Goal: Task Accomplishment & Management: Use online tool/utility

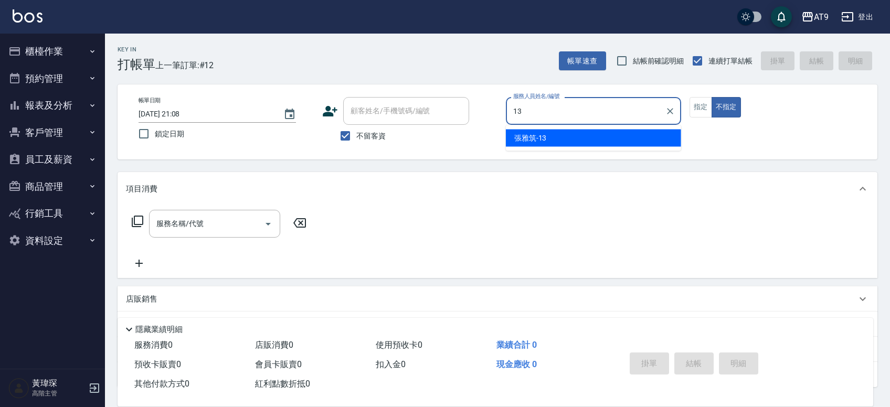
type input "[PERSON_NAME]-13"
type button "false"
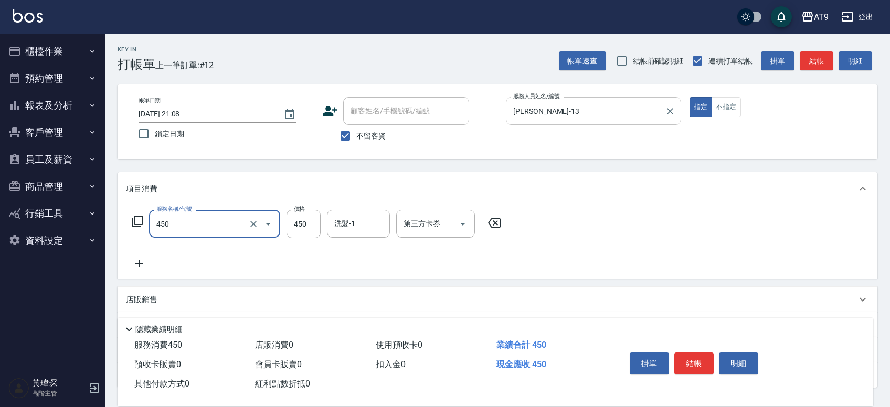
type input "SC450(450)"
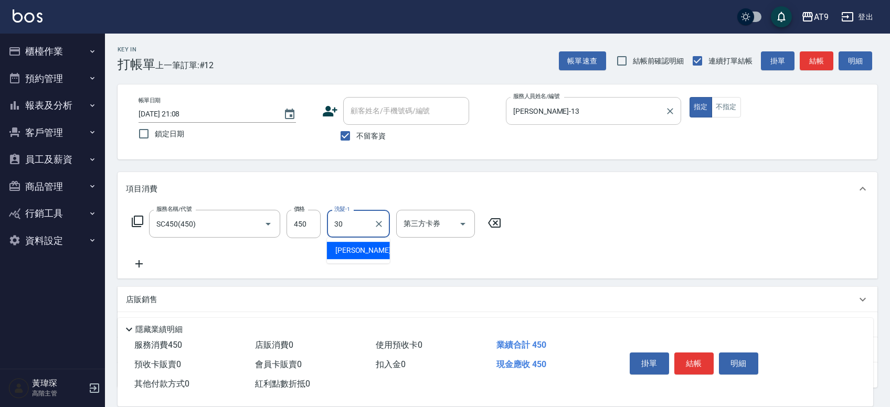
type input "[PERSON_NAME]-30"
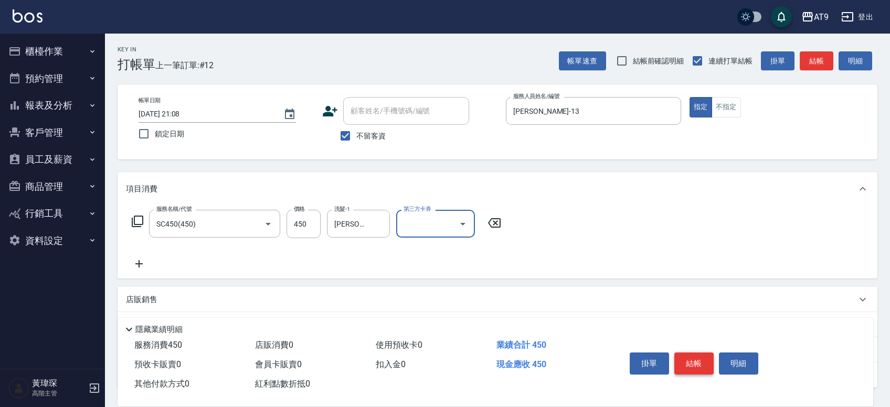
click at [700, 361] on button "結帳" at bounding box center [693, 363] width 39 height 22
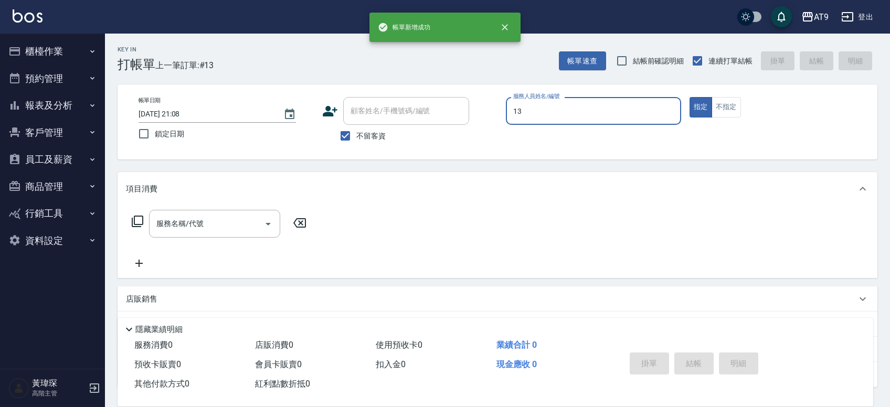
type input "[PERSON_NAME]-13"
type button "true"
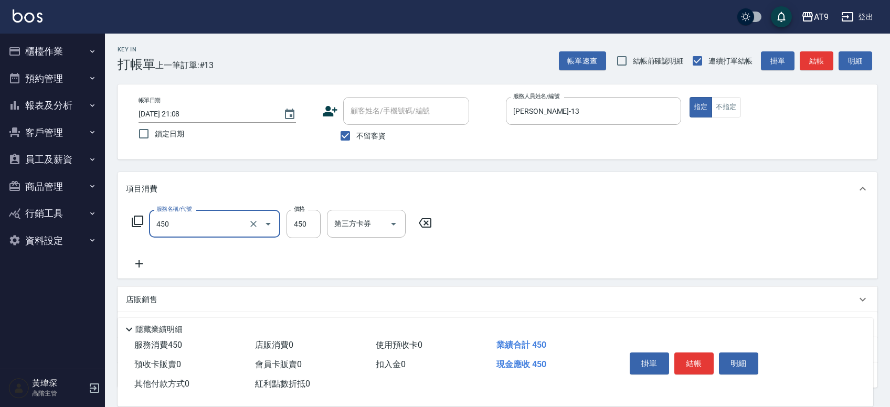
type input "SC450(450)"
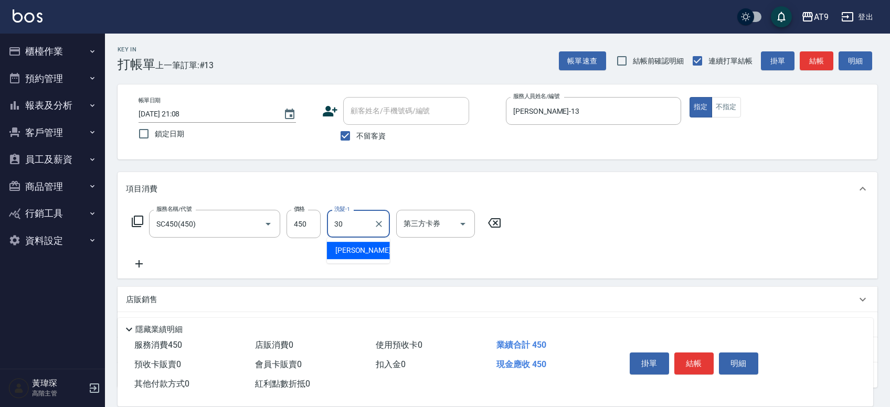
type input "[PERSON_NAME]-30"
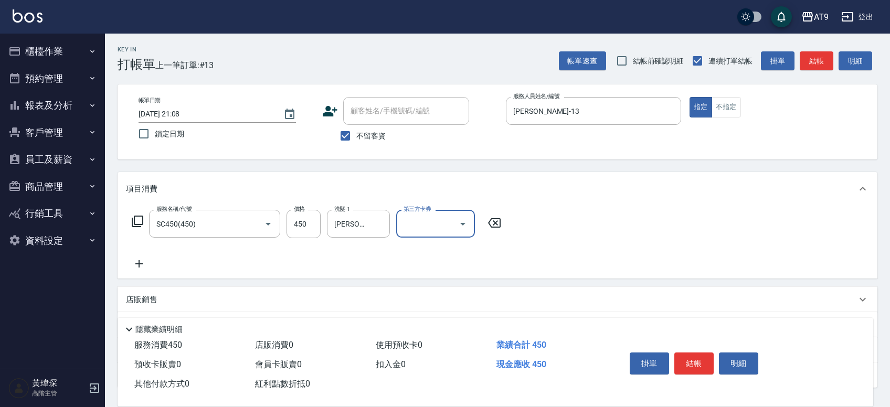
click at [700, 360] on button "結帳" at bounding box center [693, 363] width 39 height 22
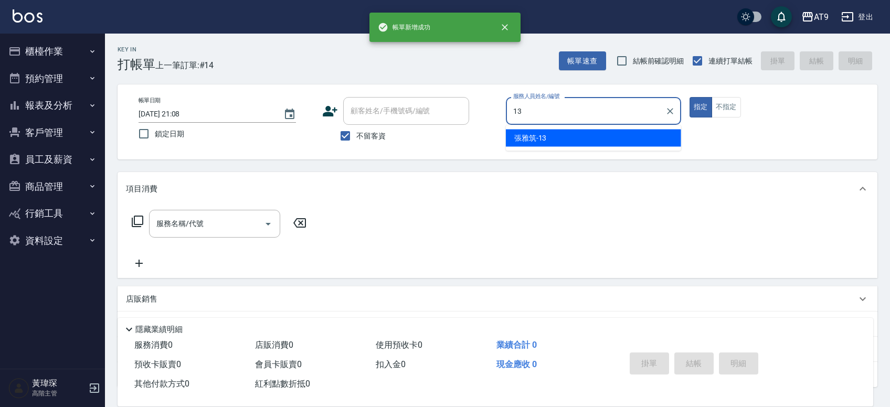
type input "[PERSON_NAME]-13"
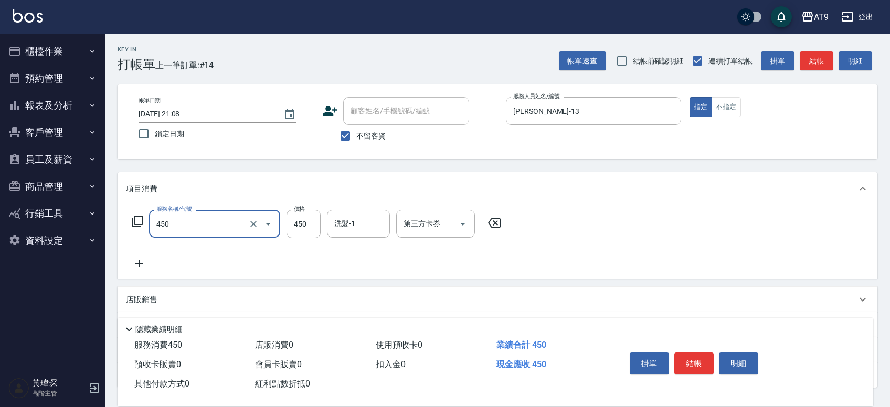
type input "SC450(450)"
click at [700, 360] on button "結帳" at bounding box center [693, 363] width 39 height 22
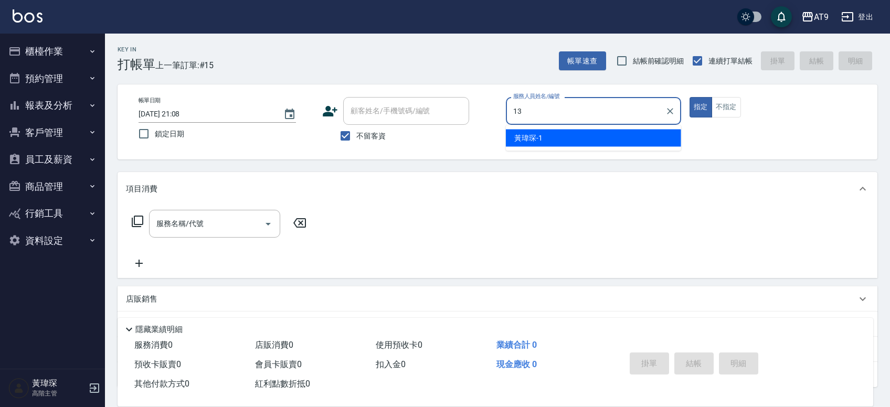
type input "[PERSON_NAME]-13"
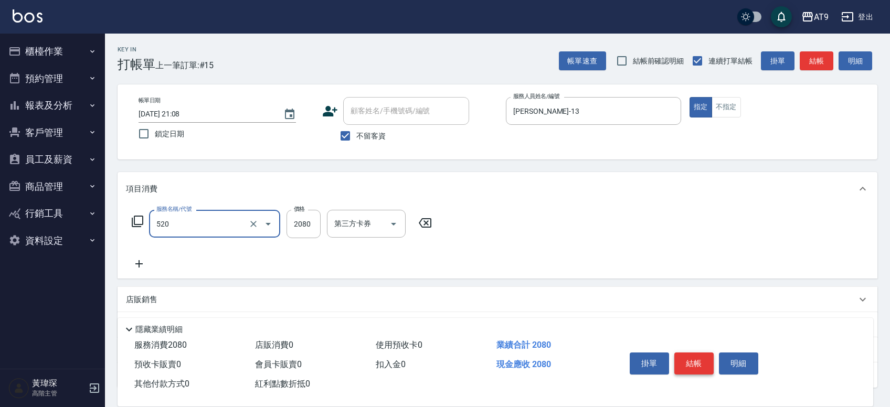
type input "染髮套餐(520)"
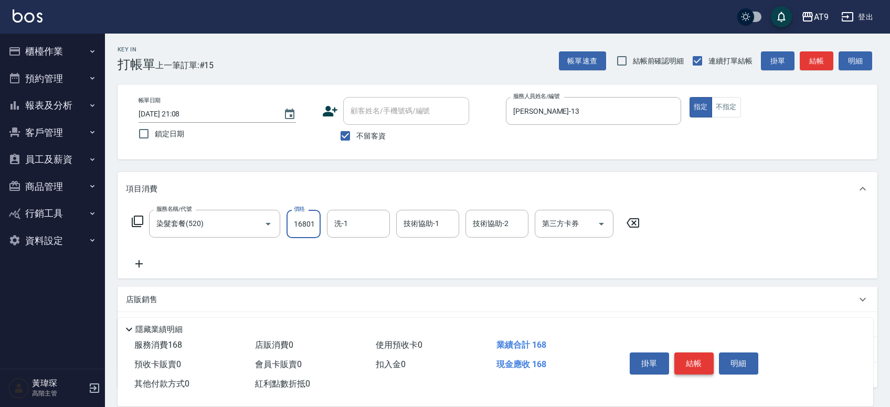
scroll to position [0, 1]
click at [307, 229] on input "16801" at bounding box center [303, 224] width 34 height 28
type input "1680"
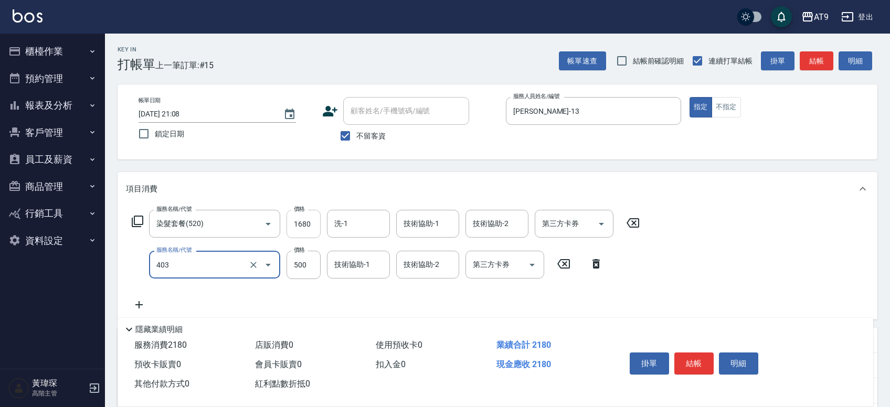
type input "天天護髮(403)"
type input "2000"
click at [701, 359] on button "結帳" at bounding box center [693, 363] width 39 height 22
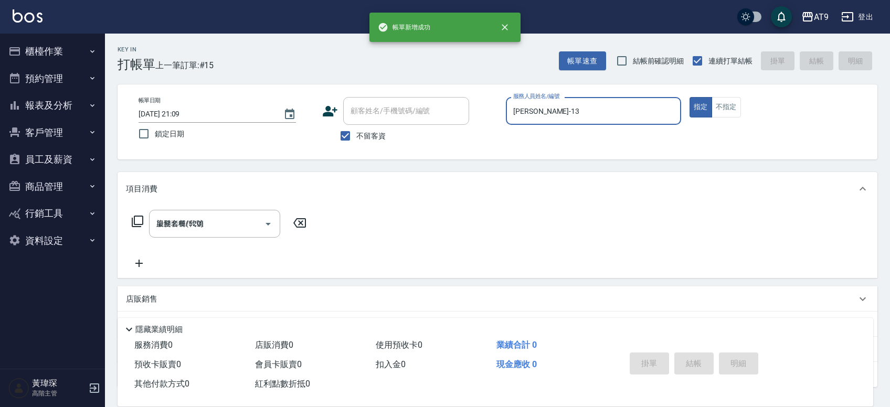
type input "[DATE] 21:09"
type input "[PERSON_NAME]-13"
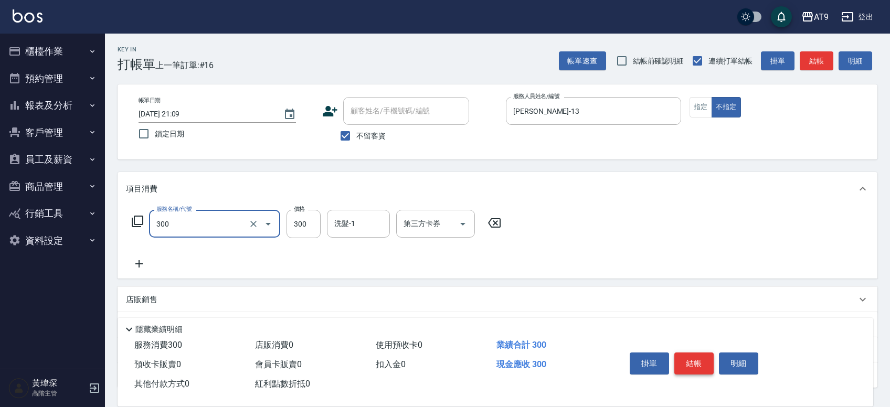
type input "SC300(300)"
click at [710, 361] on button "結帳" at bounding box center [693, 363] width 39 height 22
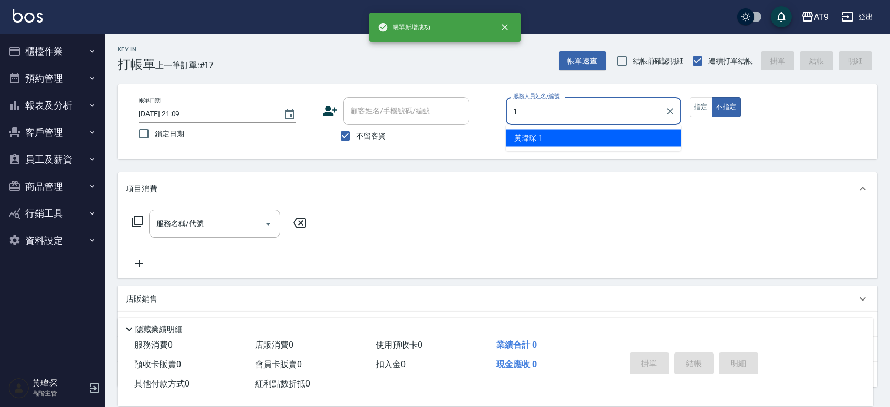
type input "[PERSON_NAME]-1"
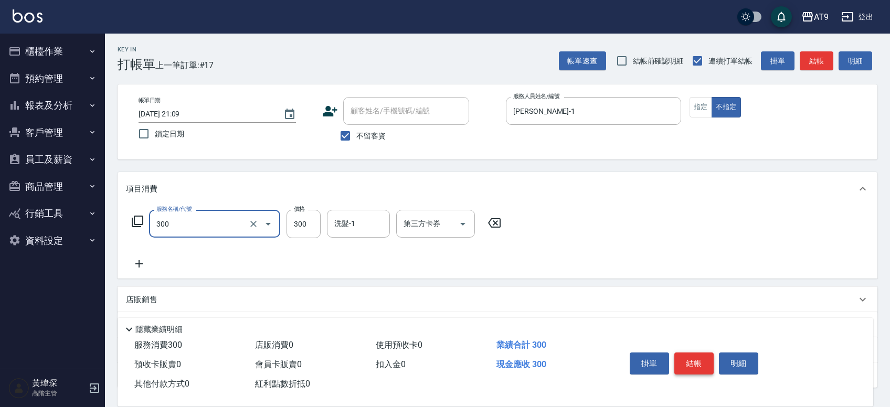
type input "SC300(300)"
click at [708, 361] on button "結帳" at bounding box center [693, 363] width 39 height 22
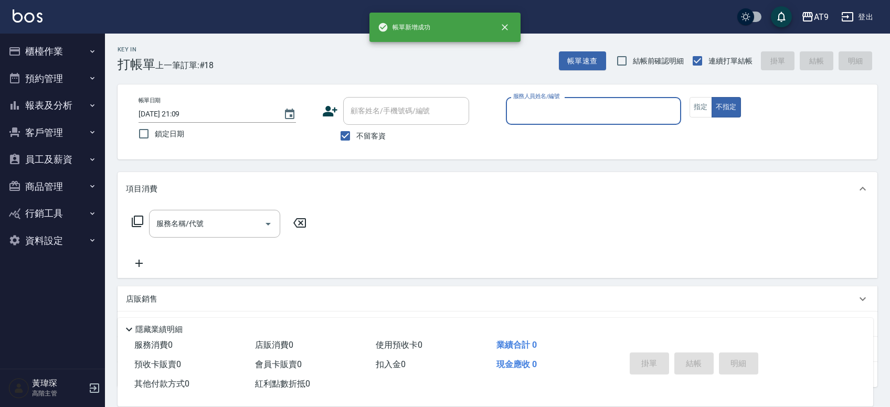
click at [50, 45] on button "櫃檯作業" at bounding box center [52, 51] width 97 height 27
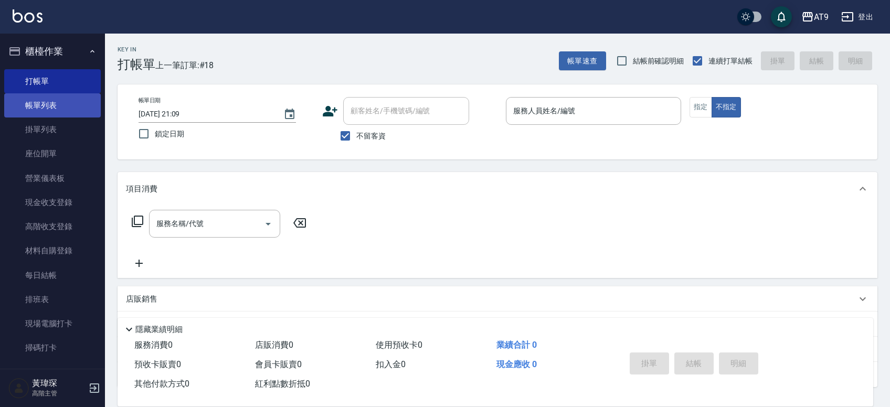
click at [62, 109] on link "帳單列表" at bounding box center [52, 105] width 97 height 24
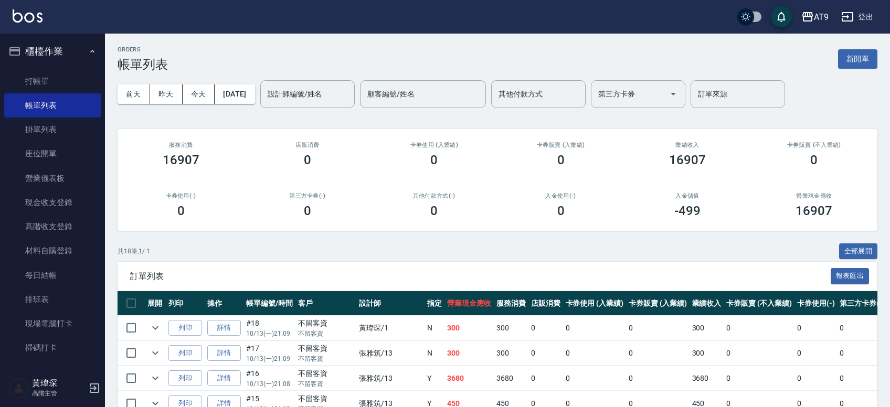
click at [163, 324] on td at bounding box center [155, 328] width 21 height 25
click at [153, 327] on icon "expand row" at bounding box center [155, 328] width 6 height 4
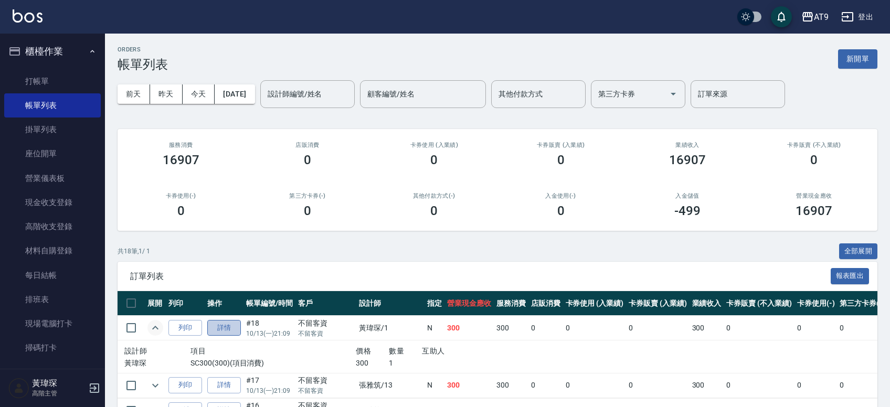
click at [233, 331] on link "詳情" at bounding box center [224, 328] width 34 height 16
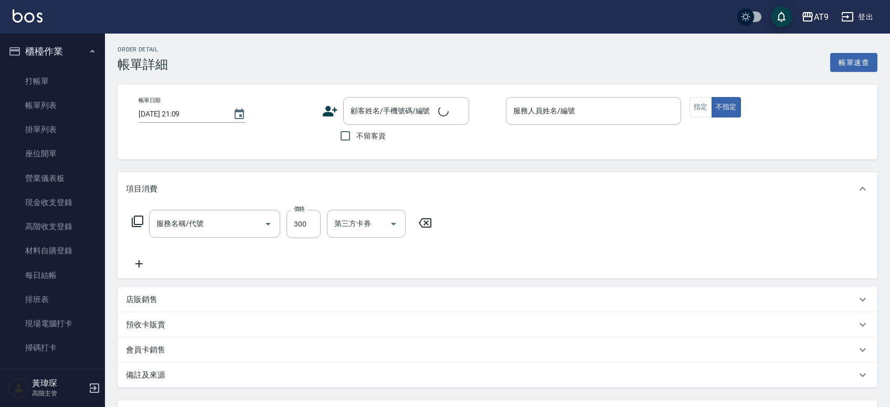
checkbox input "true"
type input "[PERSON_NAME]-1"
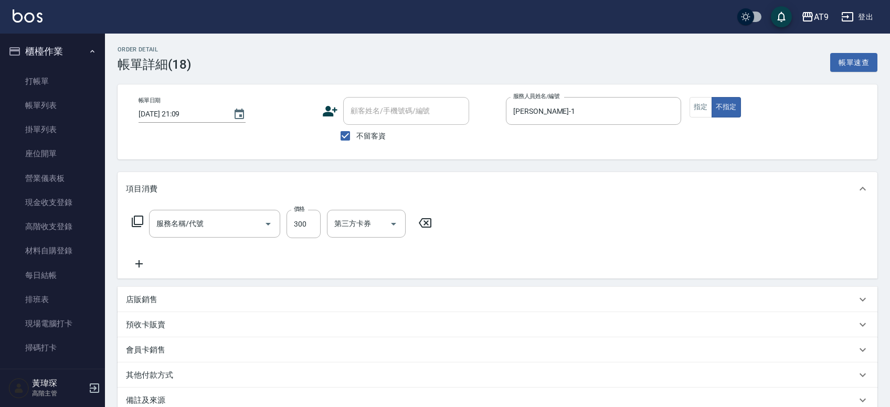
type input "SC300(300)"
click at [385, 211] on div "洗髮-1" at bounding box center [358, 224] width 63 height 28
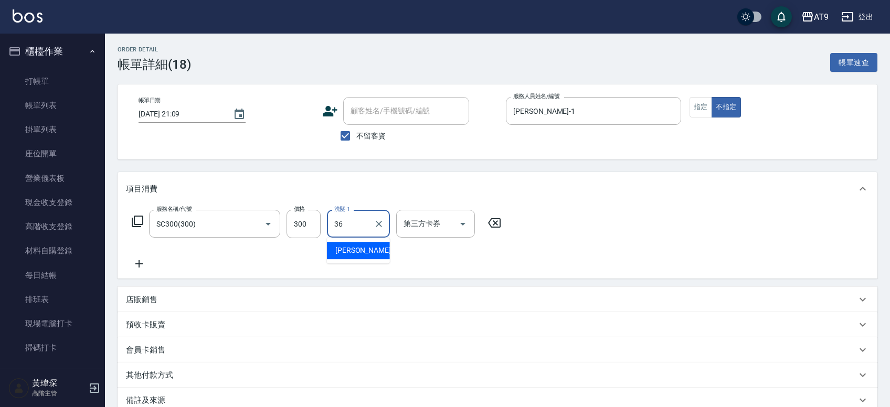
type input "[PERSON_NAME]-36"
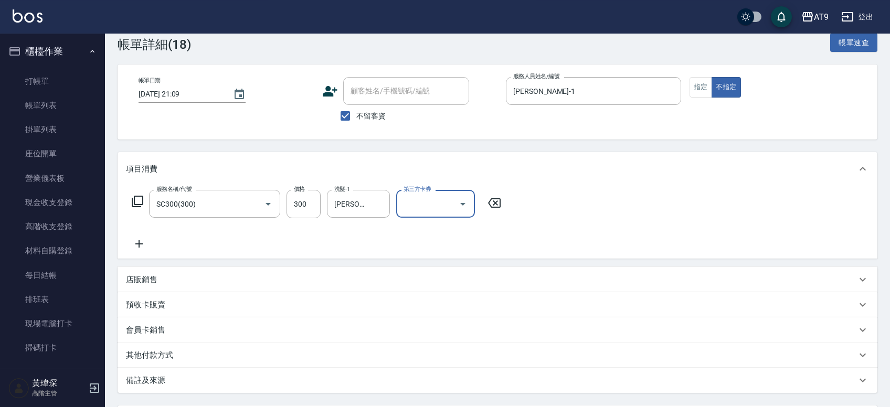
scroll to position [117, 0]
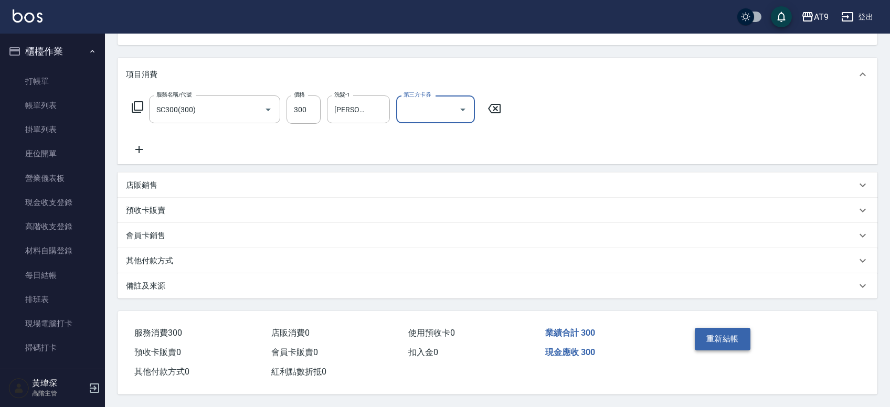
click at [733, 333] on button "重新結帳" at bounding box center [722, 339] width 56 height 22
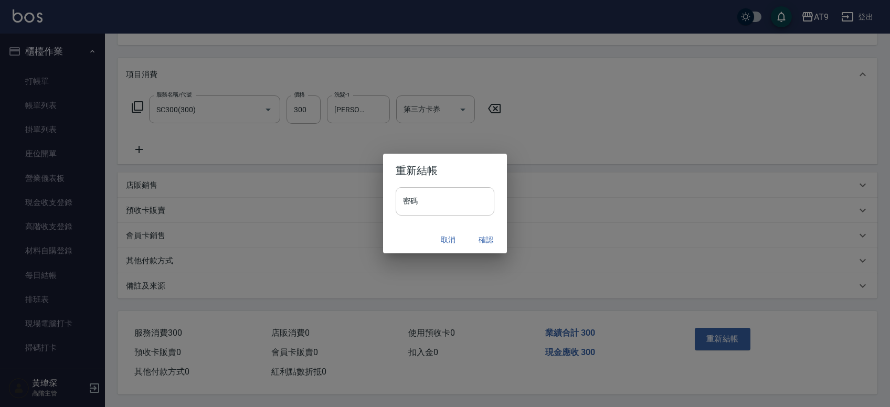
click at [440, 196] on input "密碼" at bounding box center [444, 201] width 99 height 28
type input "*******"
click at [480, 241] on button "確認" at bounding box center [486, 239] width 34 height 19
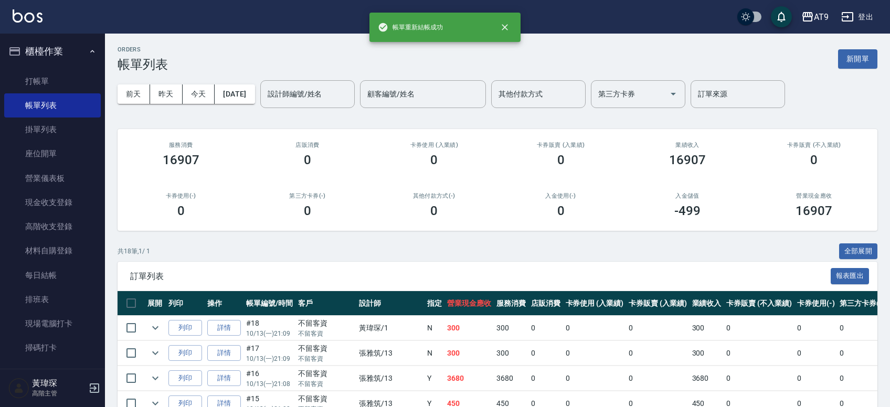
click at [70, 69] on ul "打帳單 帳單列表 掛單列表 座位開單 營業儀表板 現金收支登錄 高階收支登錄 材料自購登錄 每日結帳 排班表 現場電腦打卡 掃碼打卡" at bounding box center [52, 214] width 97 height 299
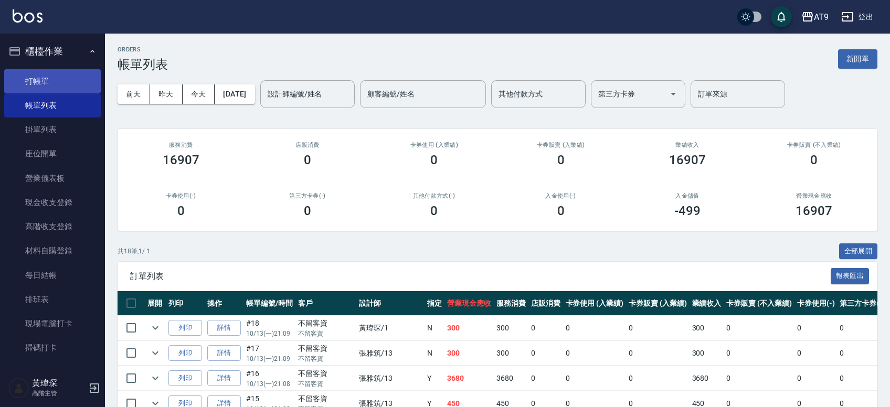
click at [65, 78] on link "打帳單" at bounding box center [52, 81] width 97 height 24
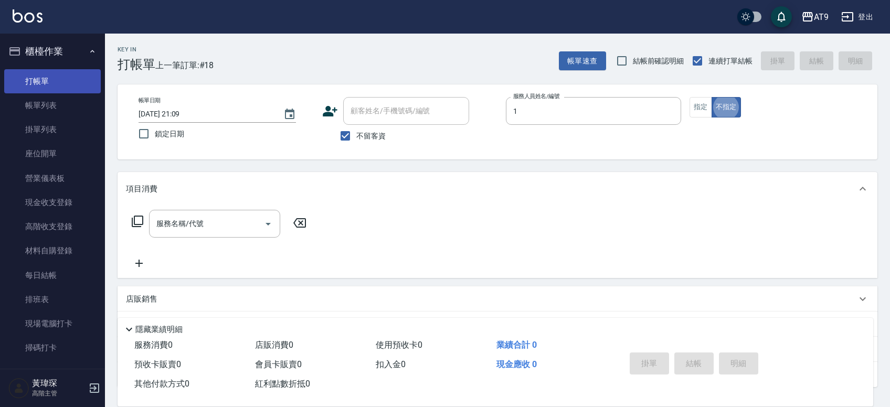
type input "[PERSON_NAME]-1"
type button "false"
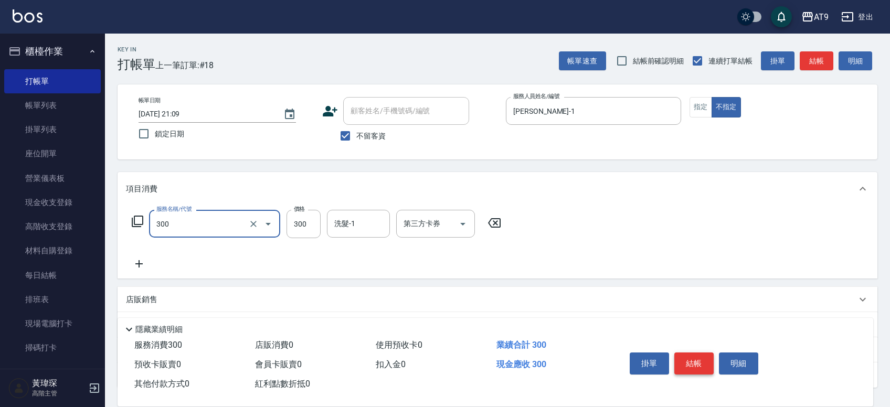
type input "SC300(300)"
click at [698, 363] on button "結帳" at bounding box center [693, 363] width 39 height 22
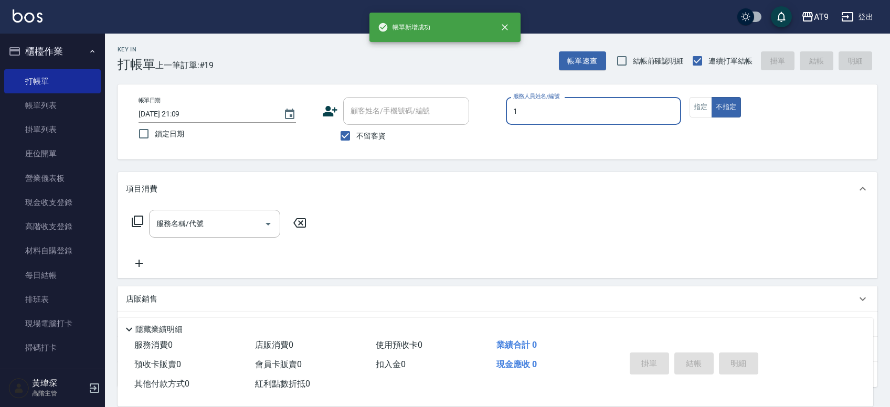
type input "[PERSON_NAME]-1"
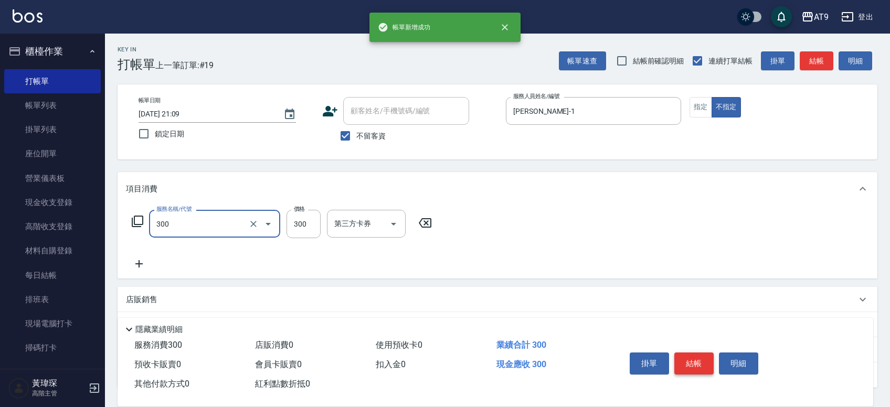
type input "SC300(300)"
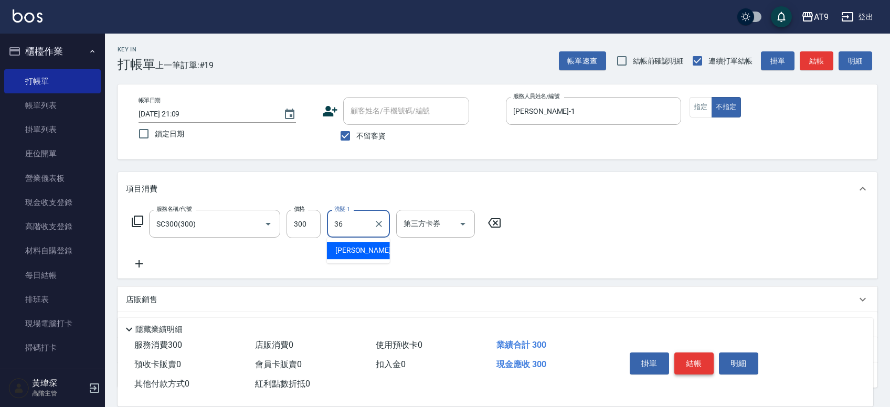
type input "[PERSON_NAME]-36"
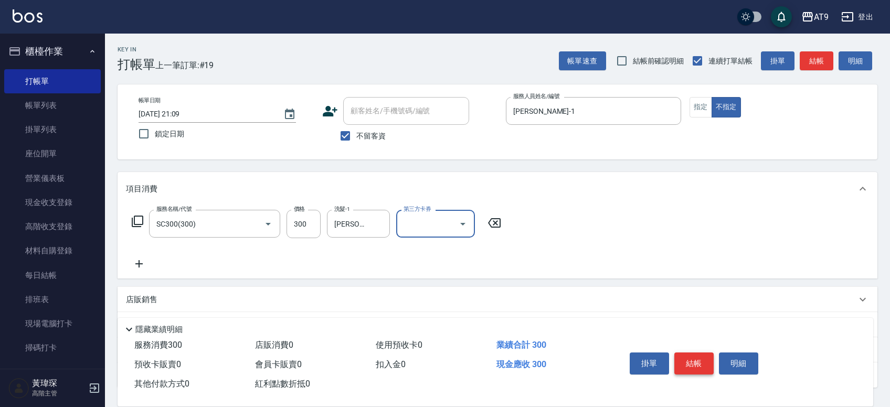
click at [698, 363] on button "結帳" at bounding box center [693, 363] width 39 height 22
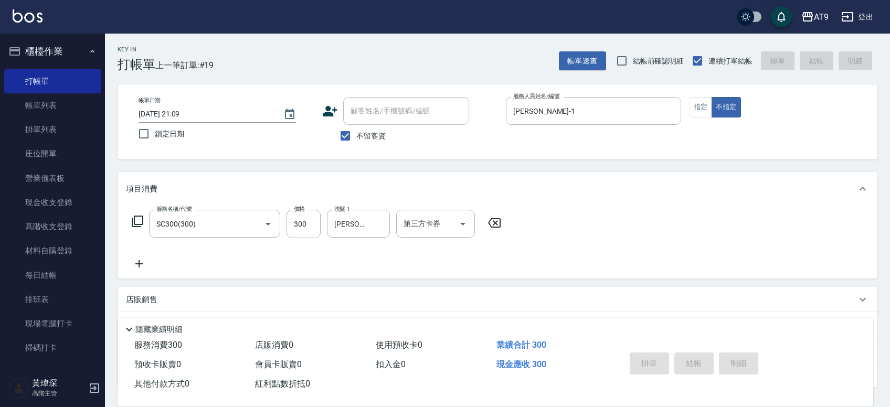
type input "[DATE] 21:10"
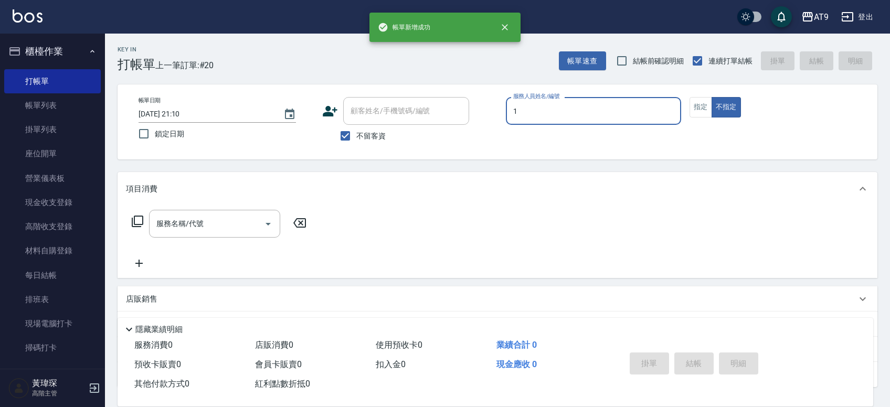
type input "[PERSON_NAME]-1"
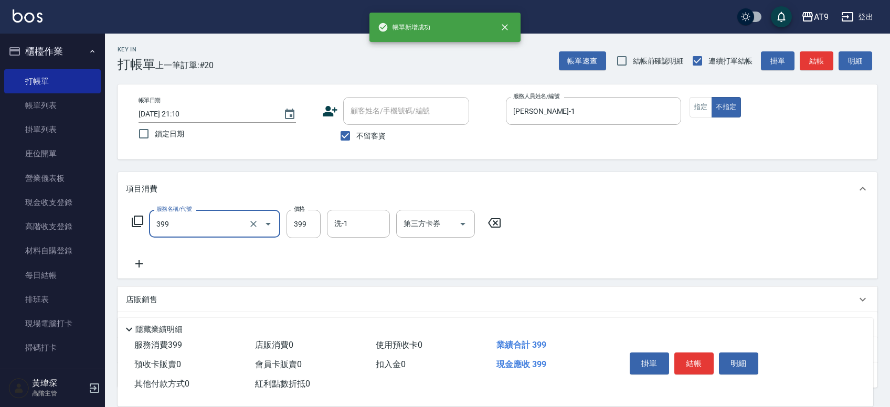
type input "海鹽SPA洗(399)"
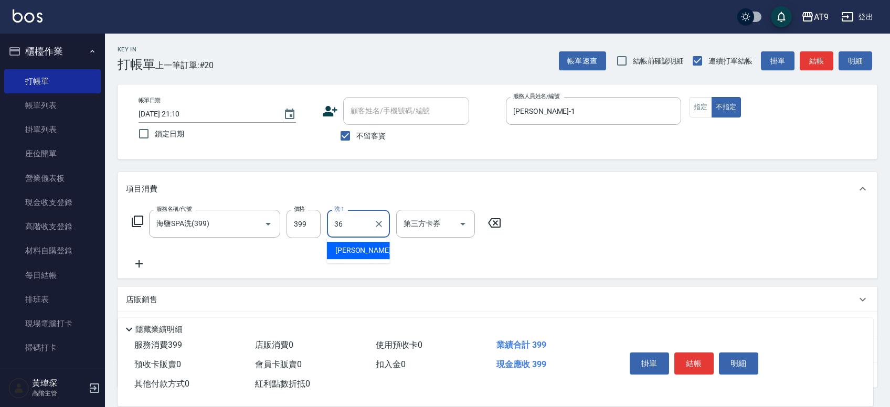
type input "[PERSON_NAME]-36"
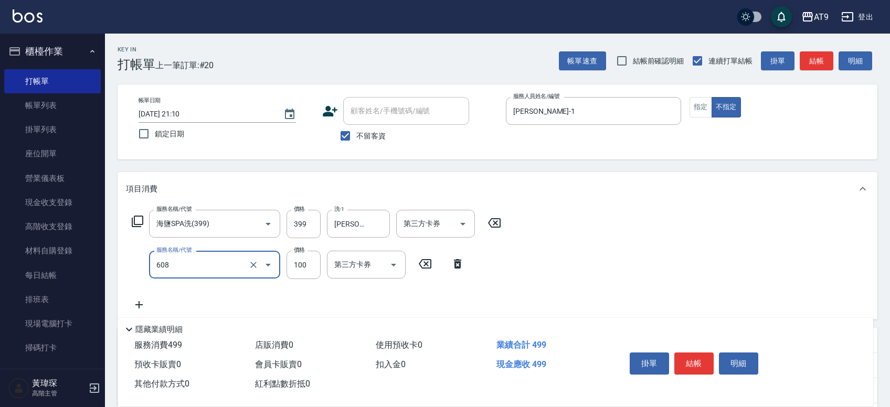
type input "精油長髮(608)"
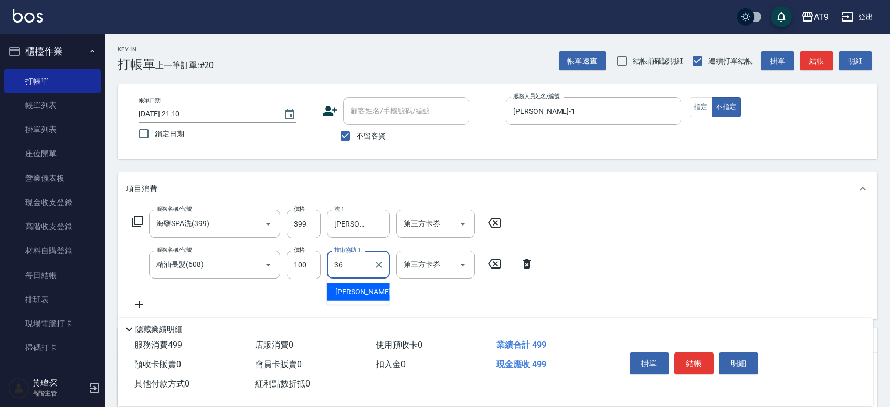
type input "[PERSON_NAME]-36"
click at [693, 363] on button "結帳" at bounding box center [693, 363] width 39 height 22
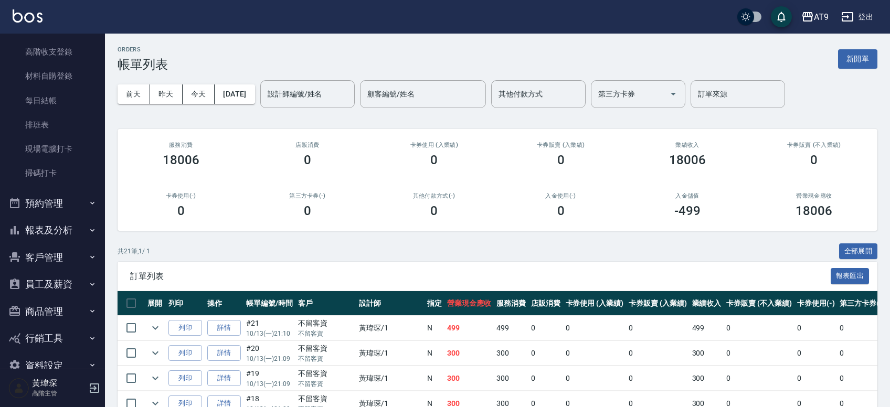
scroll to position [183, 0]
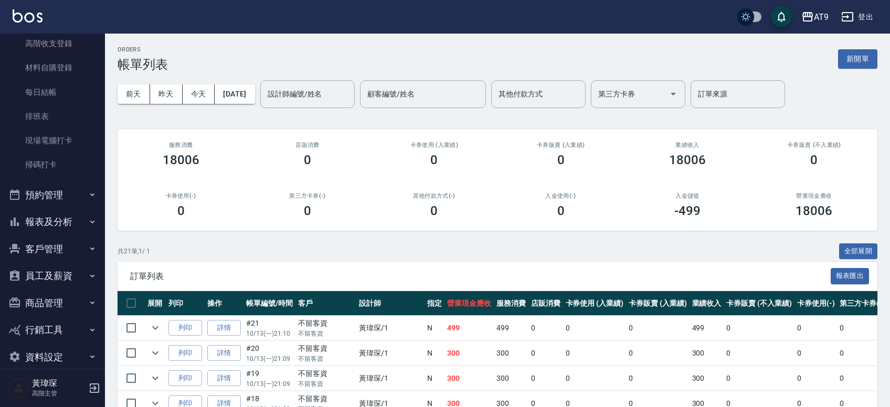
click at [83, 215] on button "報表及分析" at bounding box center [52, 221] width 97 height 27
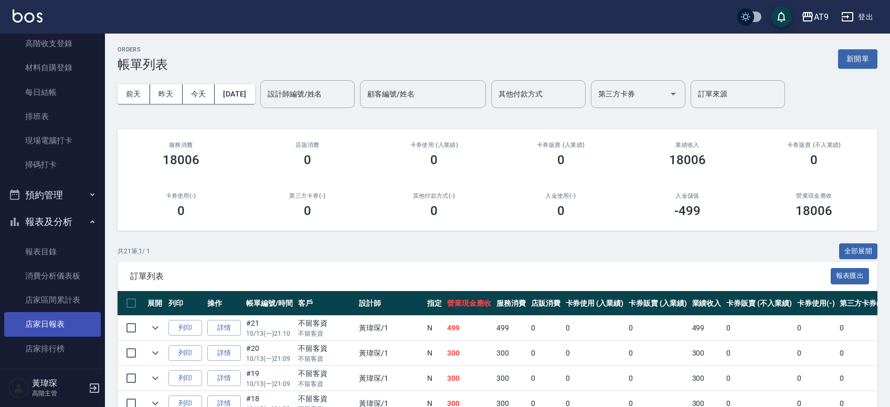
click at [71, 321] on link "店家日報表" at bounding box center [52, 324] width 97 height 24
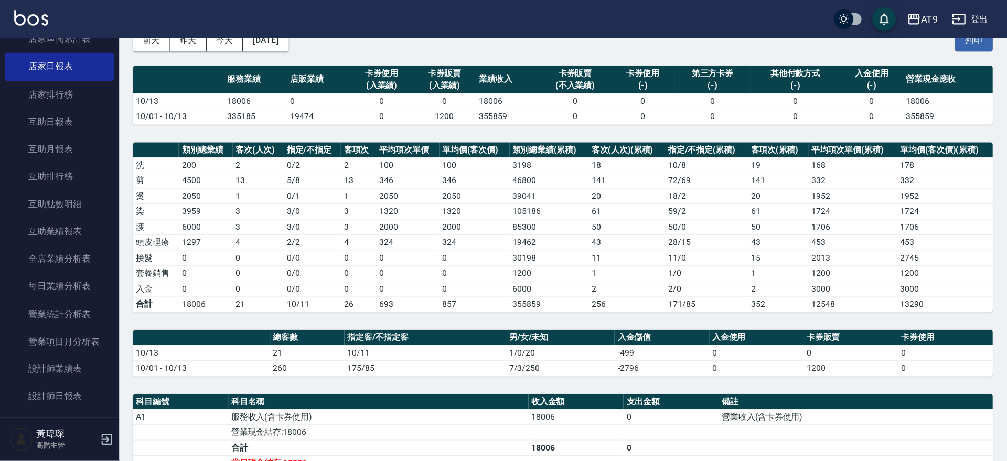
scroll to position [498, 0]
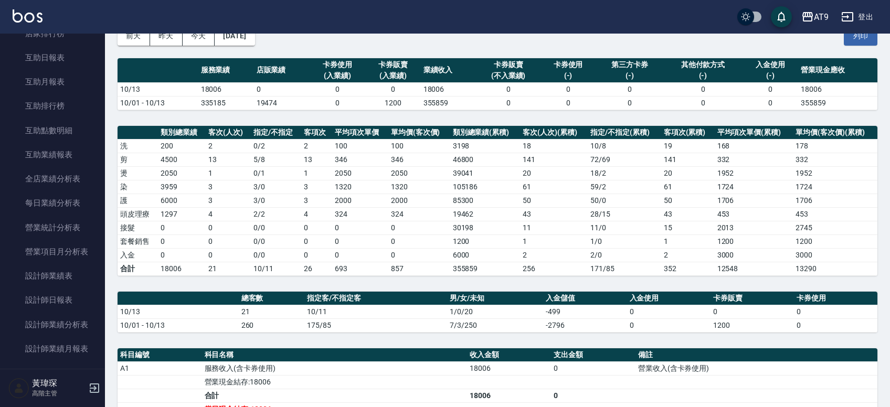
click at [307, 348] on div "科目編號 科目名稱 收入金額 支出金額 備註 A1 服務收入(含卡券使用) 18006 0 營業收入(含卡券使用) 營業現金結存:18006 合計 18006…" at bounding box center [496, 409] width 759 height 123
click at [398, 247] on td "0" at bounding box center [419, 241] width 62 height 14
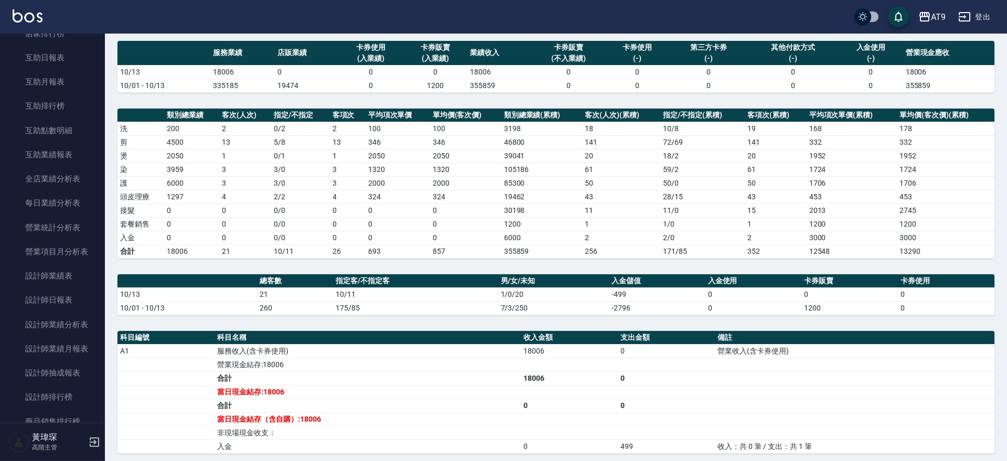
scroll to position [74, 0]
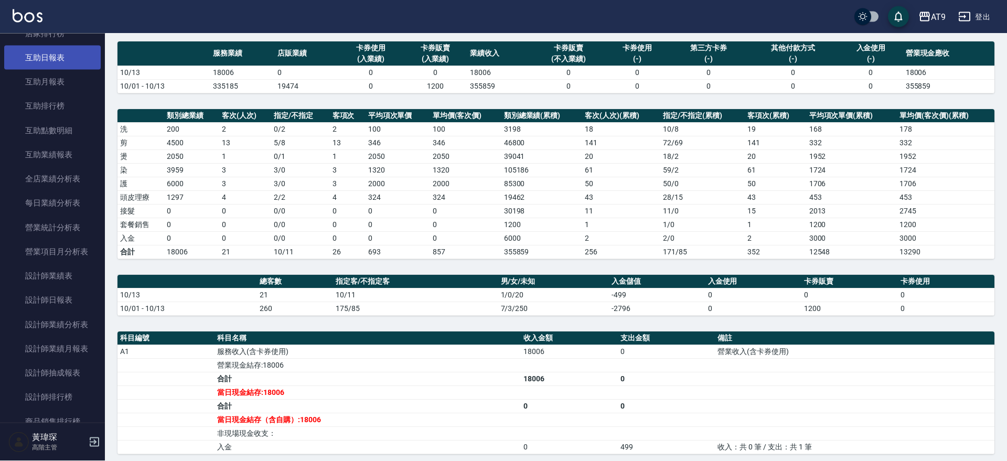
click at [66, 52] on link "互助日報表" at bounding box center [52, 58] width 97 height 24
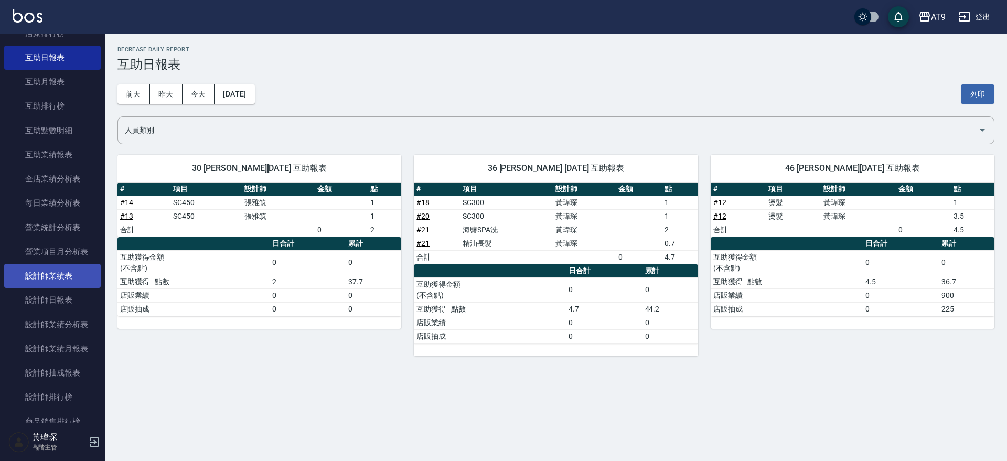
click at [54, 287] on link "設計師業績表" at bounding box center [52, 276] width 97 height 24
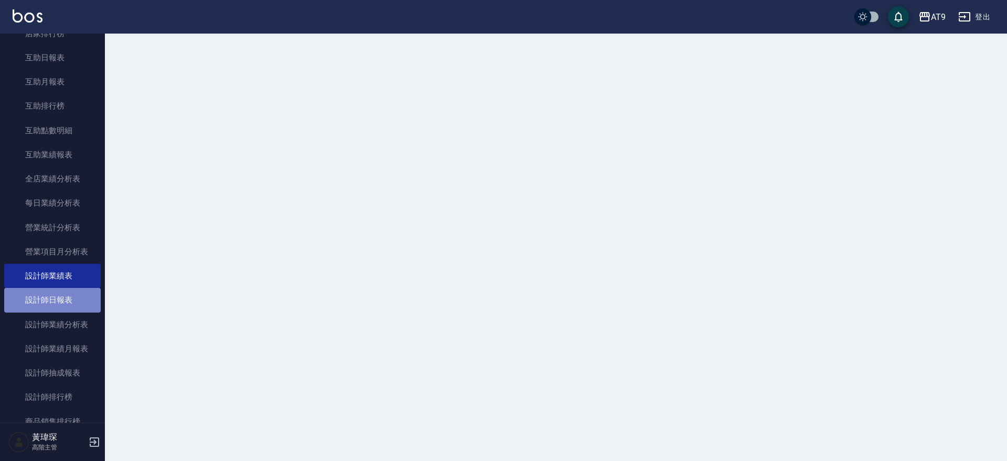
click at [53, 297] on link "設計師日報表" at bounding box center [52, 300] width 97 height 24
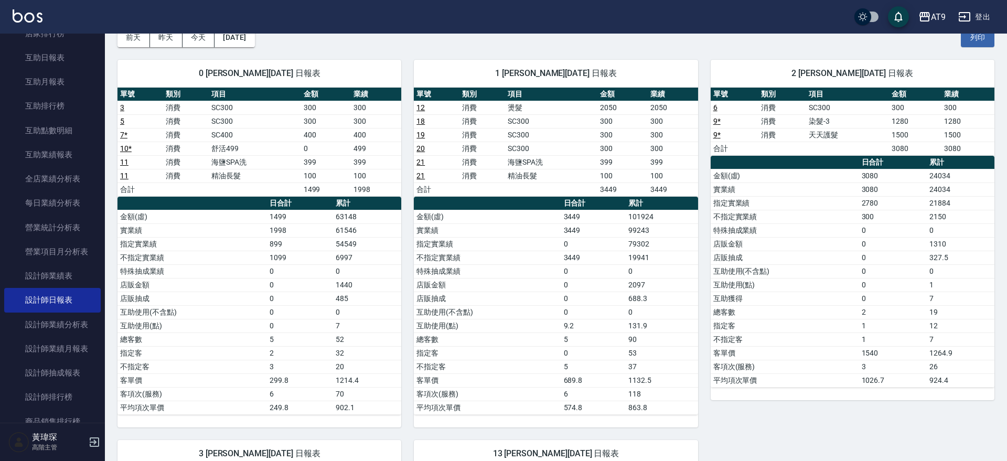
scroll to position [397, 0]
